Goal: Task Accomplishment & Management: Manage account settings

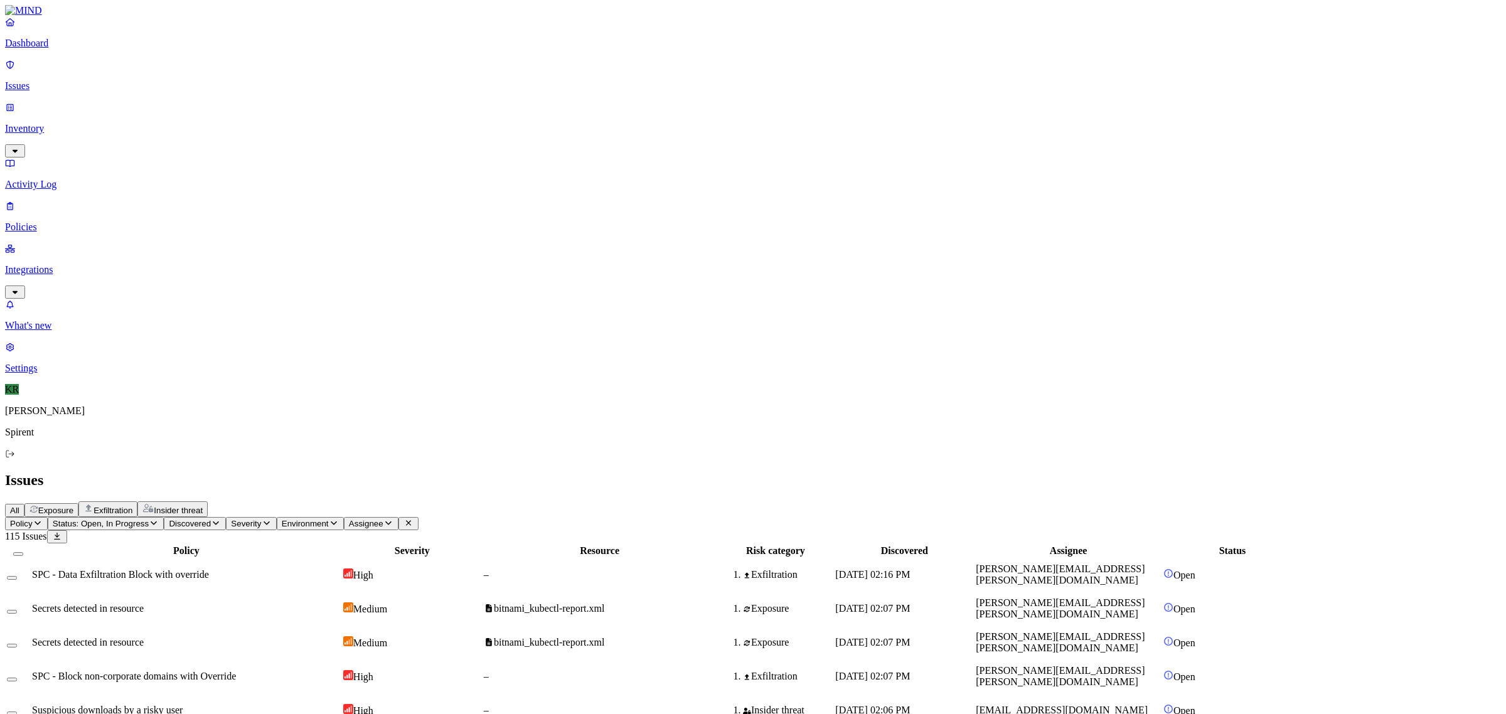
click at [203, 506] on span "Insider threat" at bounding box center [178, 510] width 49 height 9
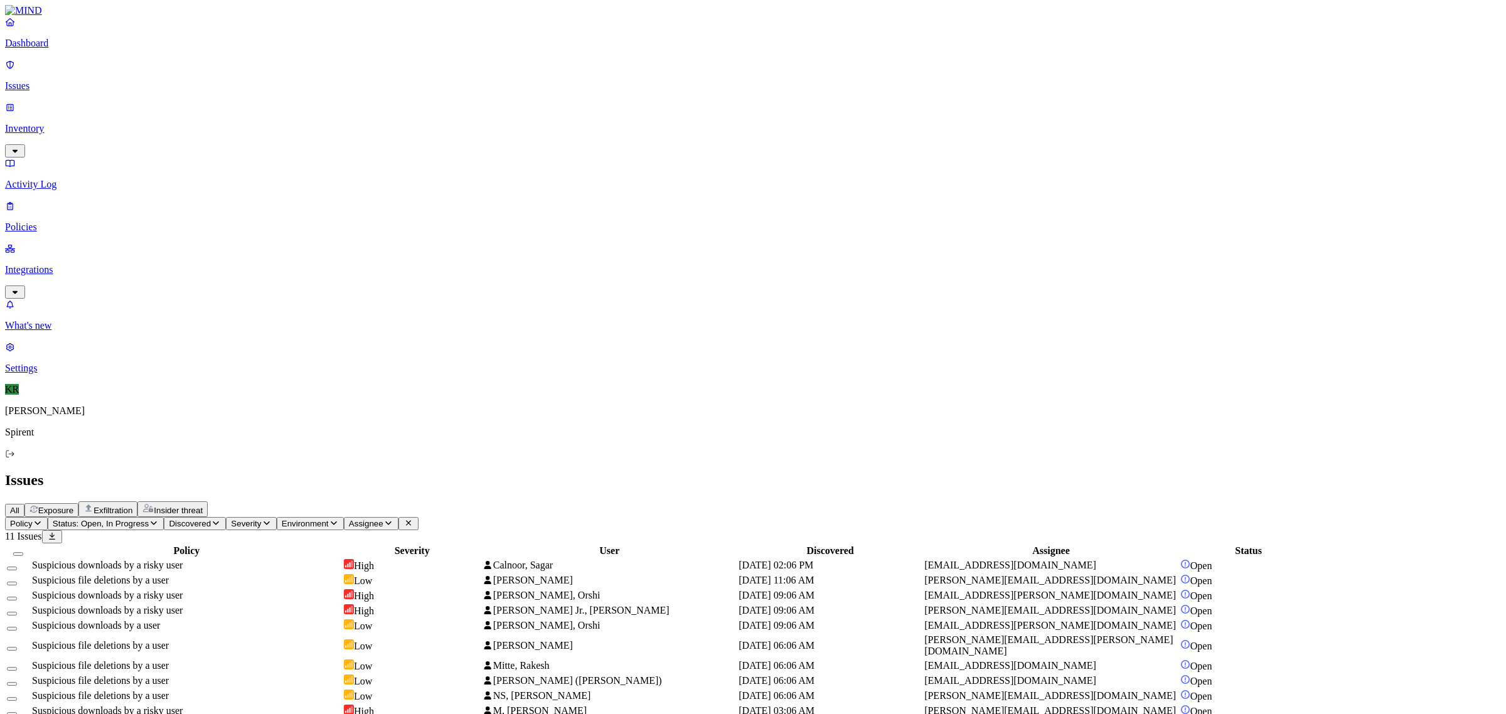
click at [183, 560] on span "Suspicious downloads by a risky user" at bounding box center [107, 565] width 151 height 11
click at [573, 575] on span "[PERSON_NAME]" at bounding box center [533, 580] width 80 height 11
click at [667, 589] on td "[PERSON_NAME], Orshi" at bounding box center [609, 596] width 255 height 14
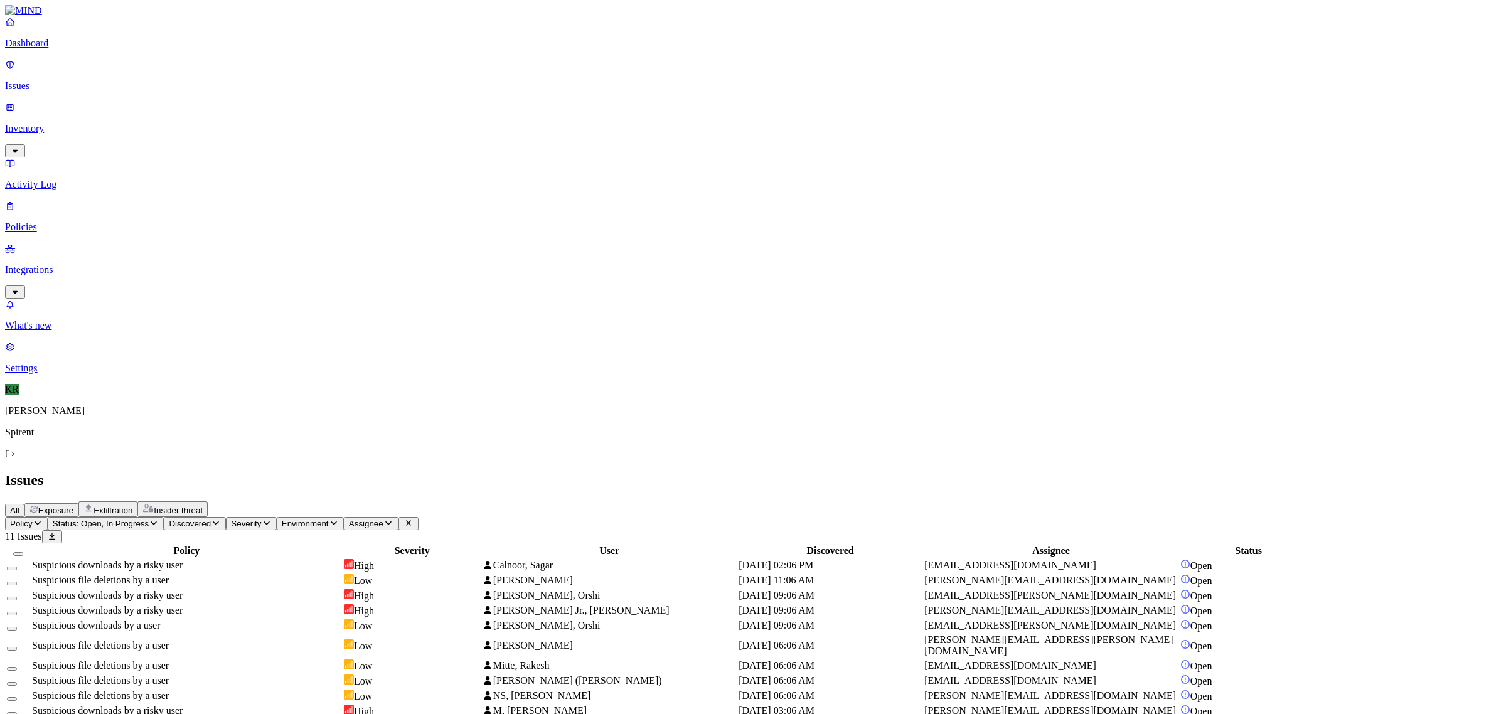
click at [670, 605] on span "[PERSON_NAME] Jr., [PERSON_NAME]" at bounding box center [581, 610] width 176 height 11
click at [687, 619] on td "[PERSON_NAME], Orshi" at bounding box center [609, 626] width 255 height 14
click at [573, 640] on span "[PERSON_NAME]" at bounding box center [533, 645] width 80 height 11
click at [550, 660] on span "Mitte, Rakesh" at bounding box center [521, 665] width 56 height 11
click at [662, 675] on span "[PERSON_NAME] ([PERSON_NAME])" at bounding box center [577, 680] width 169 height 11
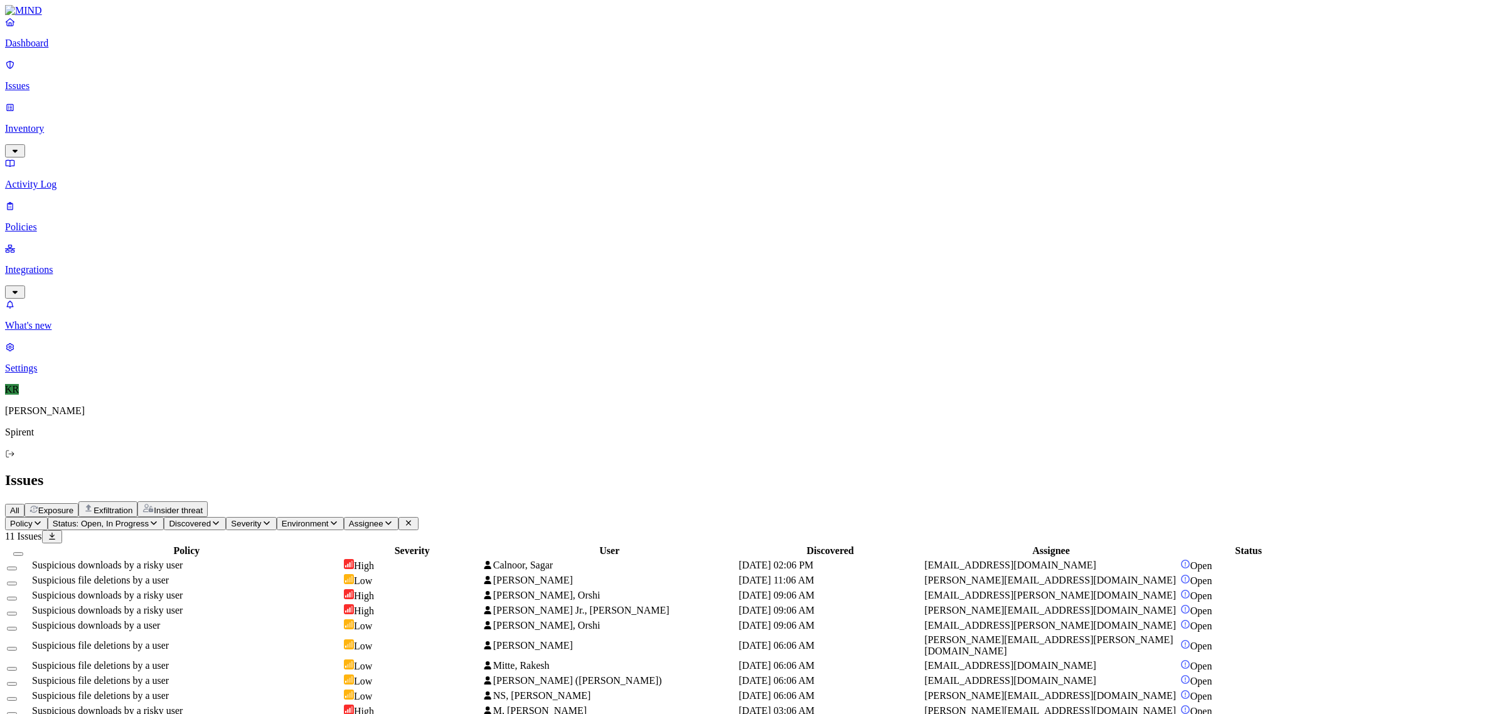
click at [591, 690] on span "NS, [PERSON_NAME]" at bounding box center [542, 695] width 98 height 11
click at [587, 705] on span "M, [PERSON_NAME]" at bounding box center [540, 710] width 94 height 11
click at [665, 714] on span "[EMAIL_ADDRESS][DOMAIN_NAME]" at bounding box center [579, 725] width 172 height 11
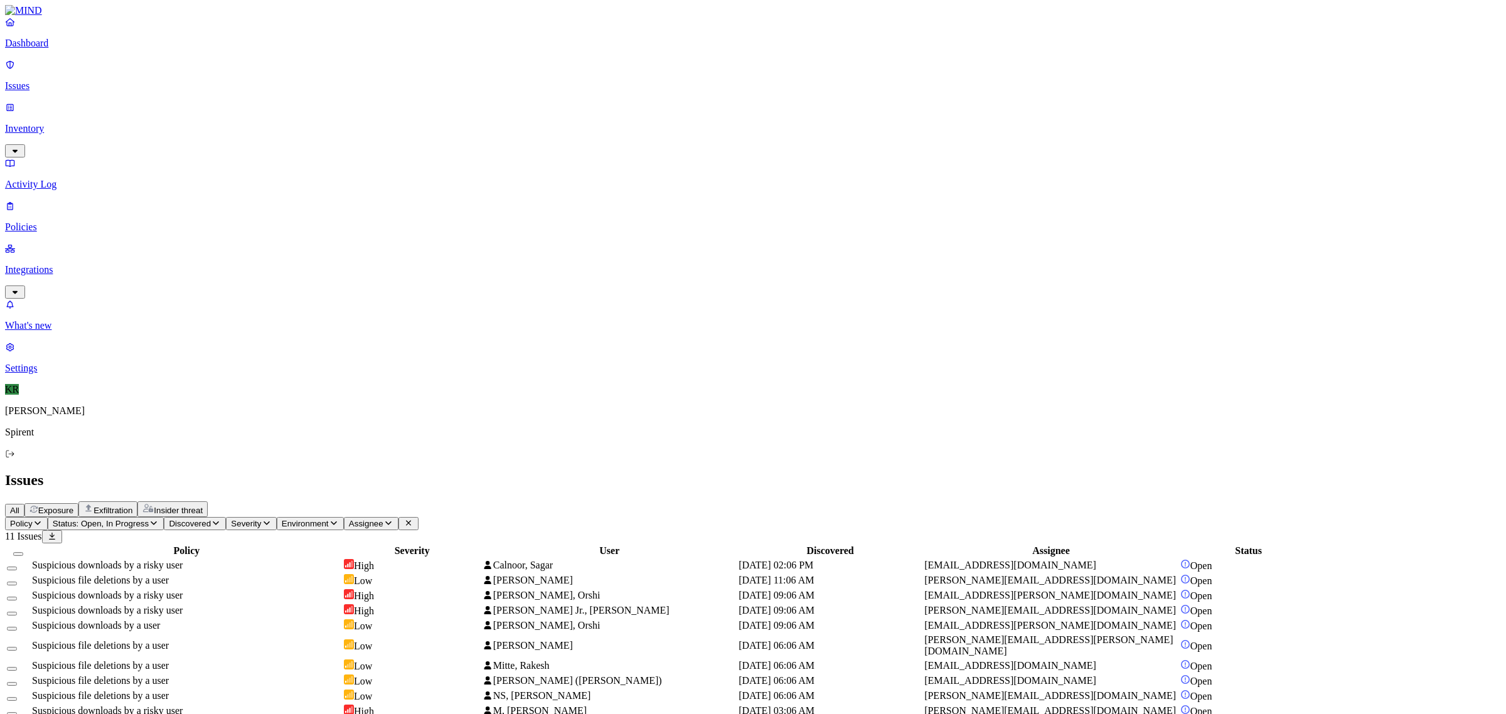
click at [665, 714] on span "[EMAIL_ADDRESS][DOMAIN_NAME]" at bounding box center [579, 725] width 172 height 11
click at [23, 552] on button "Select all" at bounding box center [18, 554] width 10 height 4
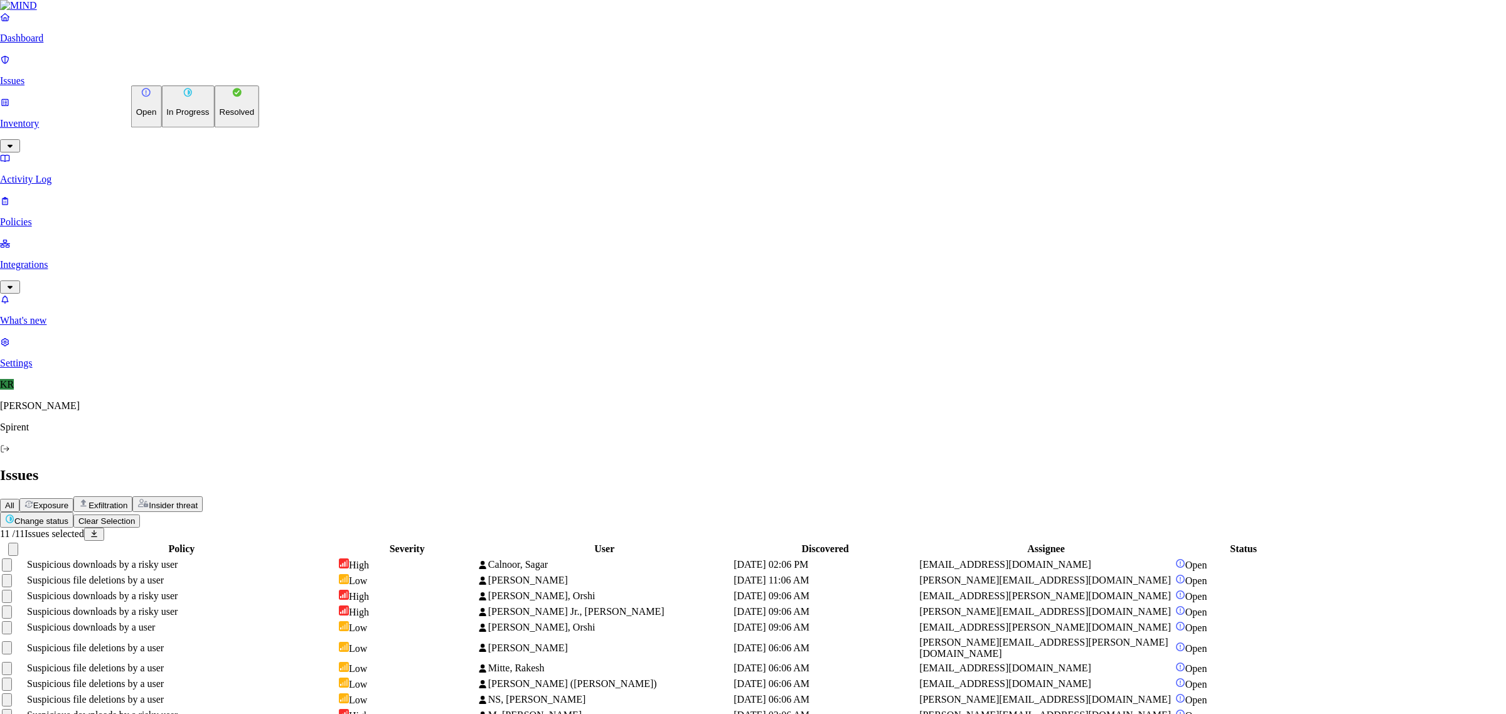
click at [181, 73] on html "Dashboard Issues Inventory Activity Log Policies Integrations What's new 1 Sett…" at bounding box center [753, 375] width 1506 height 750
click at [220, 117] on p "Resolved" at bounding box center [237, 112] width 35 height 9
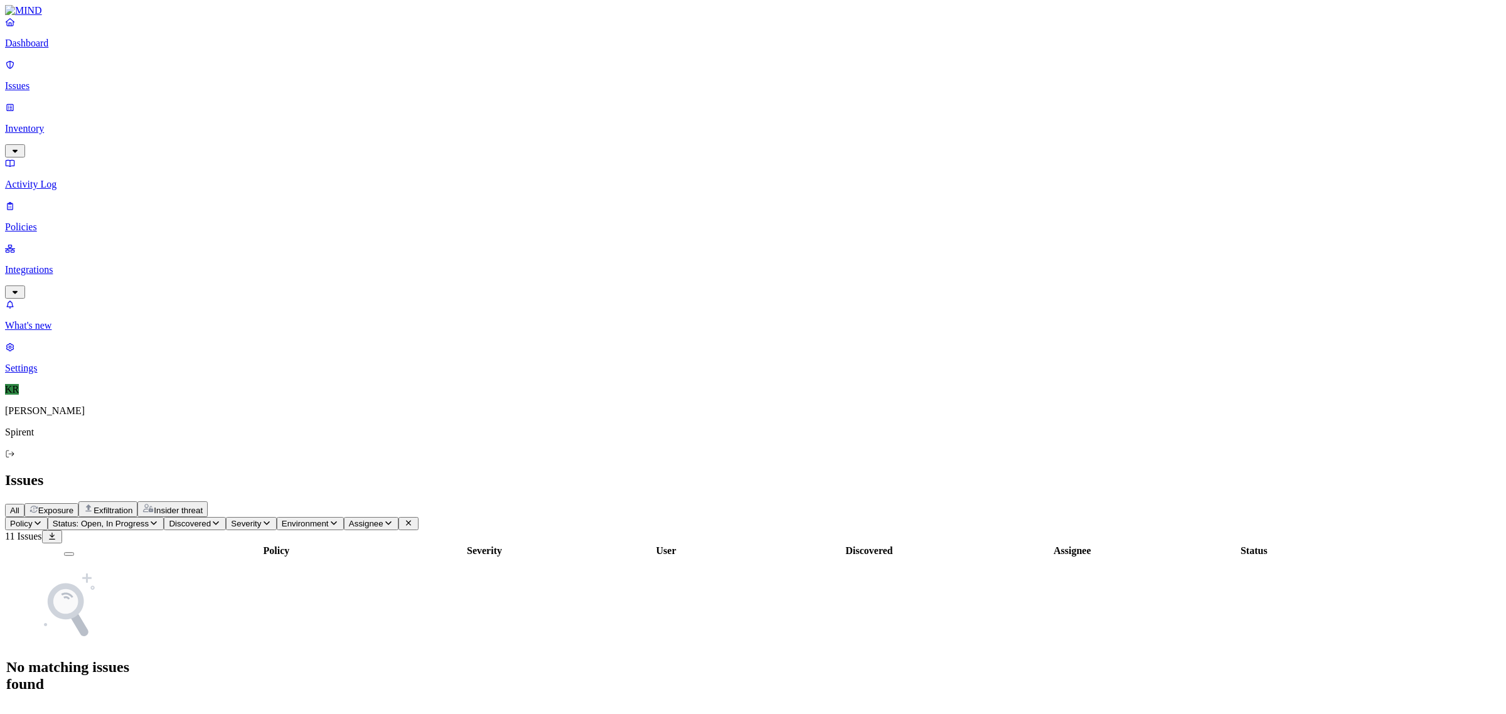
click at [73, 506] on span "Exposure" at bounding box center [55, 510] width 35 height 9
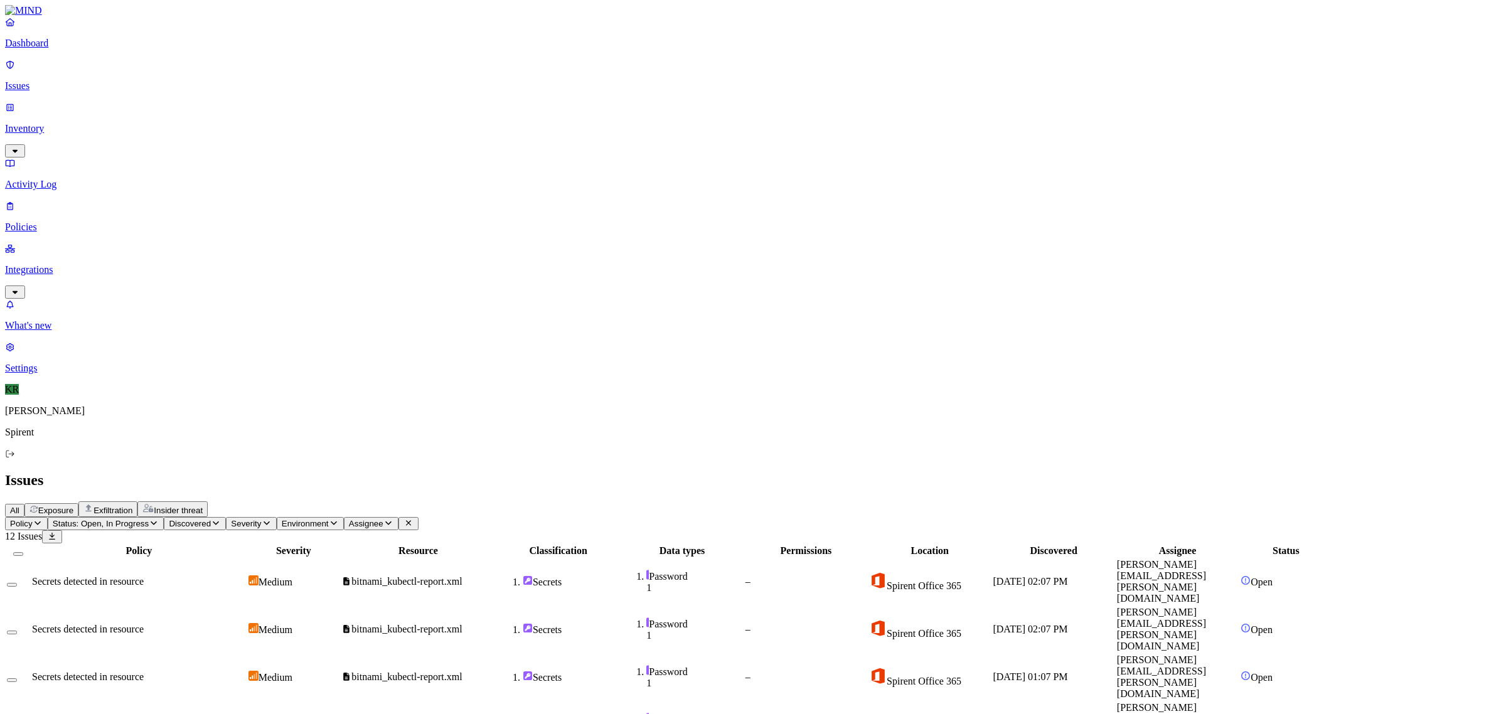
click at [23, 552] on button "Select all" at bounding box center [18, 554] width 10 height 4
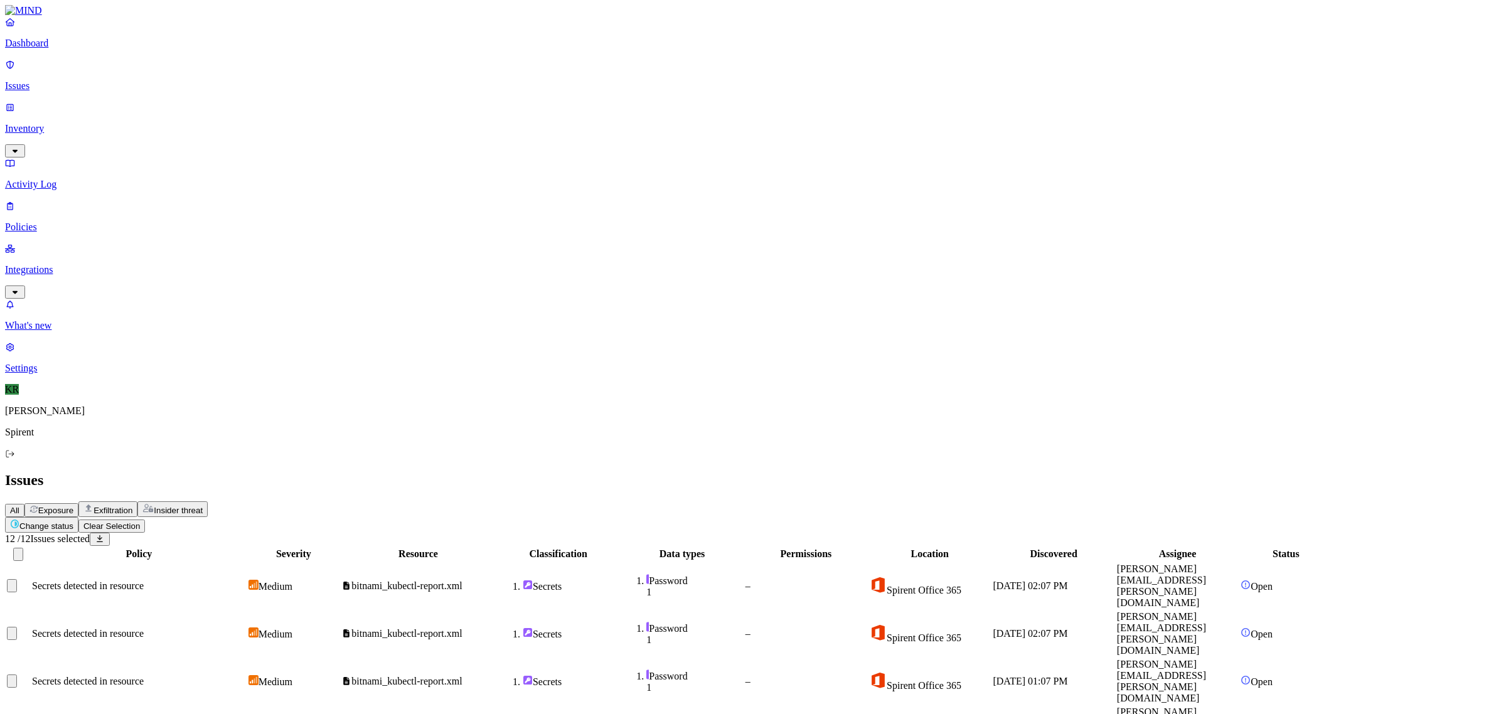
click at [184, 73] on html "Dashboard Issues Inventory Activity Log Policies Integrations What's new 1 Sett…" at bounding box center [753, 572] width 1506 height 1145
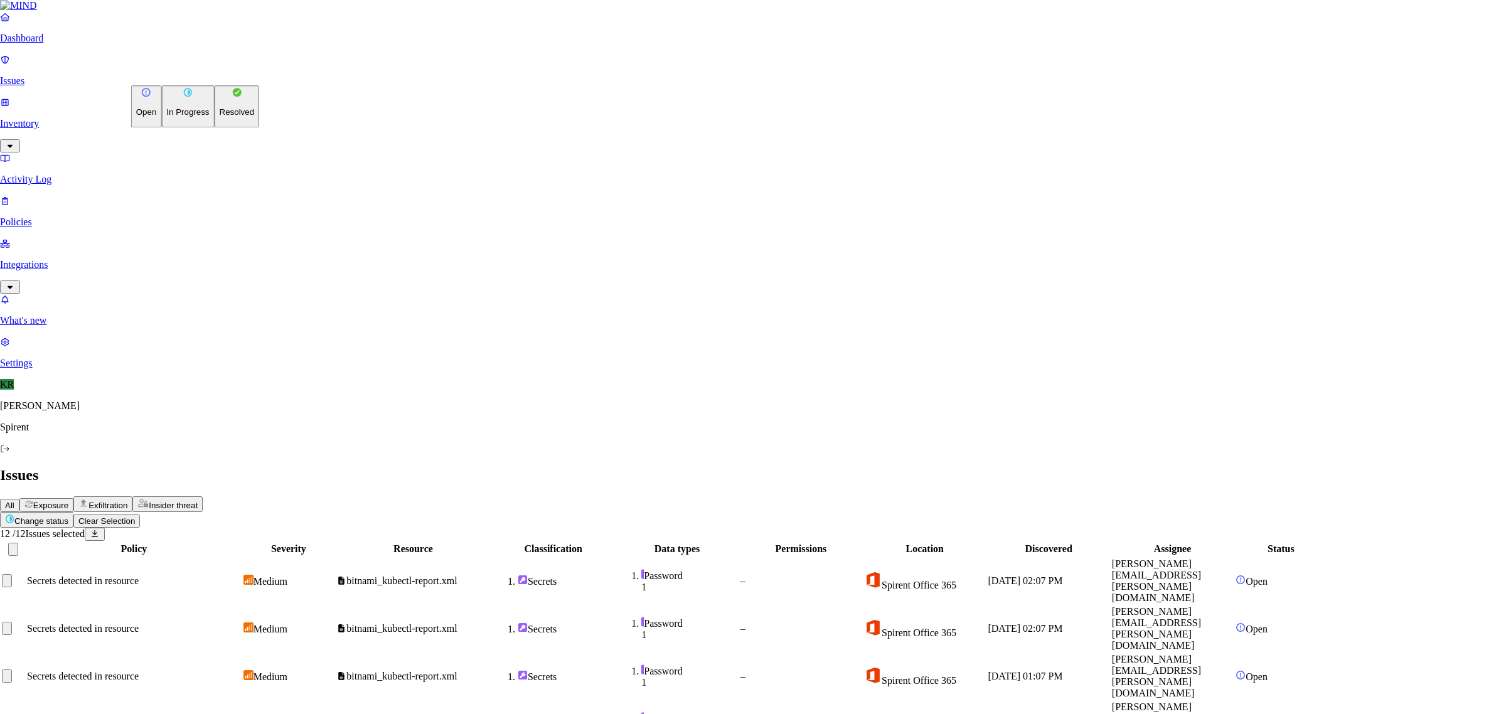
click at [220, 117] on p "Resolved" at bounding box center [237, 112] width 35 height 9
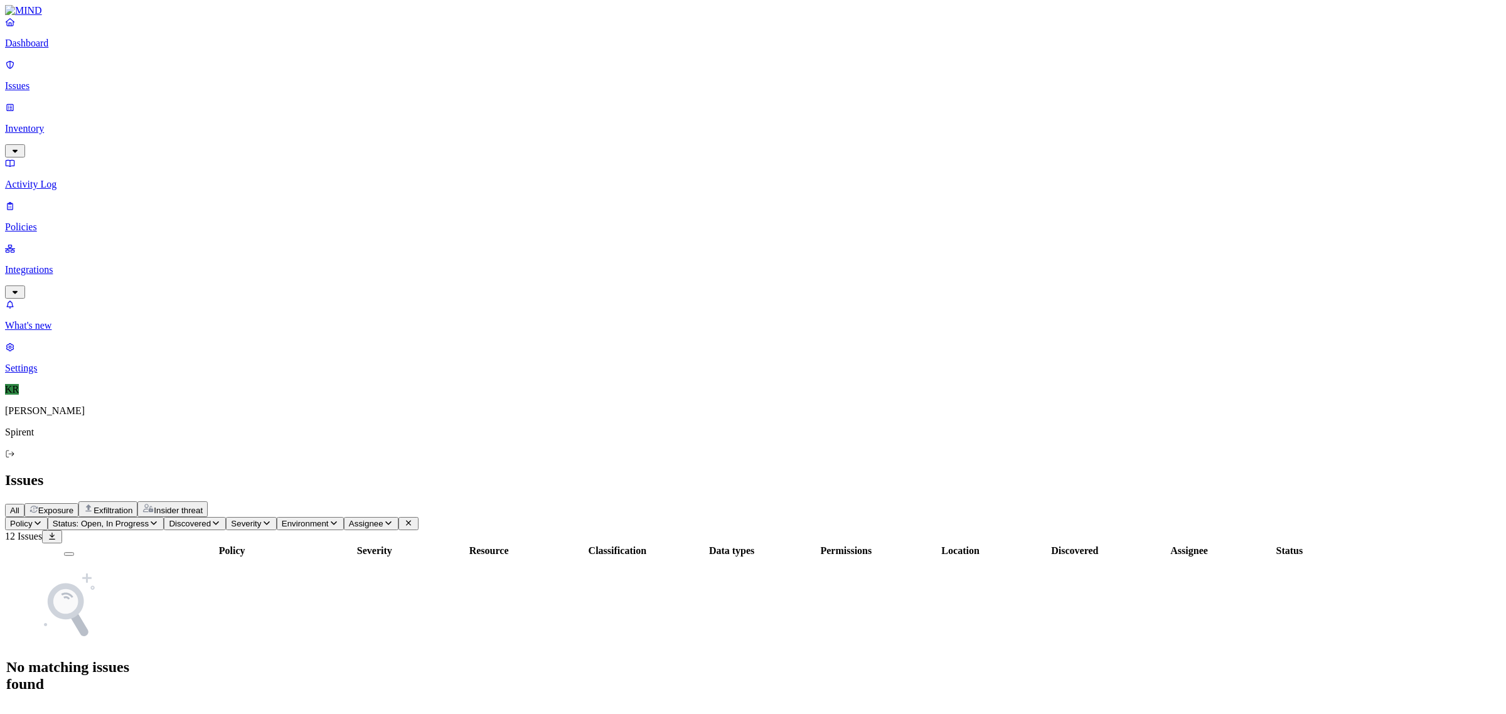
click at [132, 506] on span "Exfiltration" at bounding box center [113, 510] width 39 height 9
